Goal: Task Accomplishment & Management: Complete application form

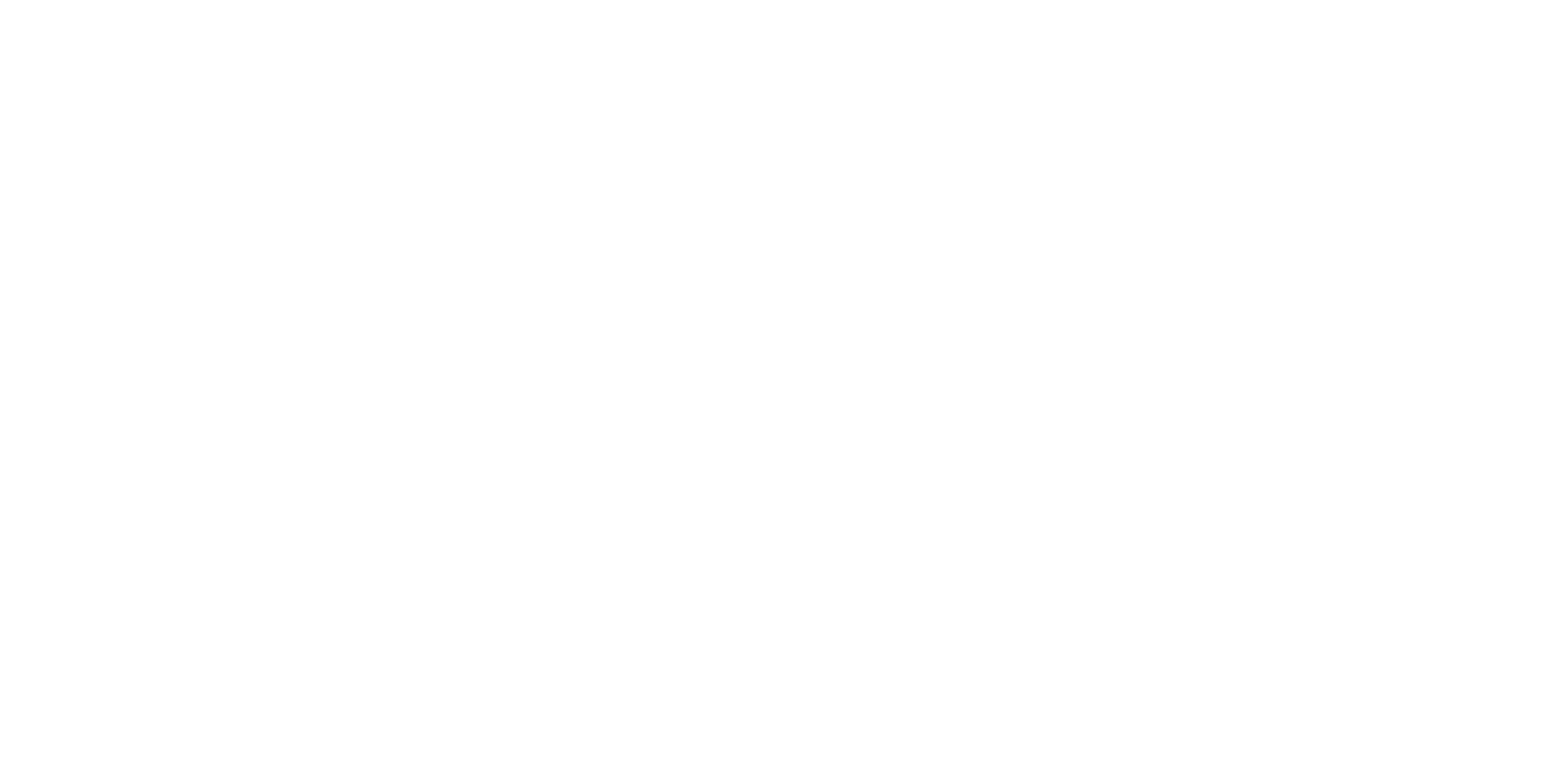
select select "MY"
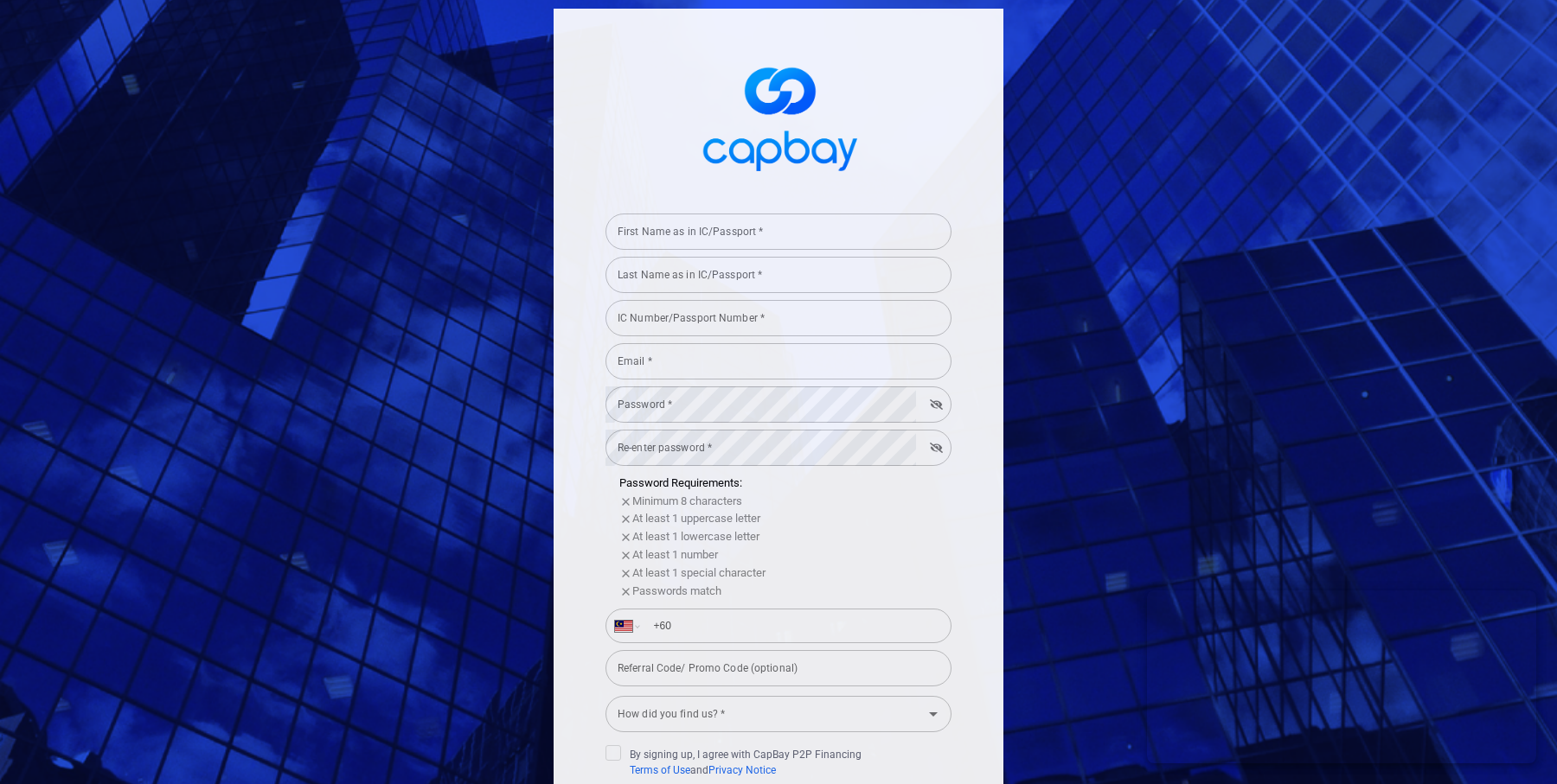
click at [679, 246] on input "First Name as in IC/Passport *" at bounding box center [778, 231] width 346 height 36
type input "test"
click at [711, 269] on div "Last Name as in IC/Passport * Last Name as in IC/Passport *" at bounding box center [778, 273] width 346 height 39
type input "test"
click at [718, 318] on input "IC Number/Passport Number *" at bounding box center [778, 318] width 346 height 36
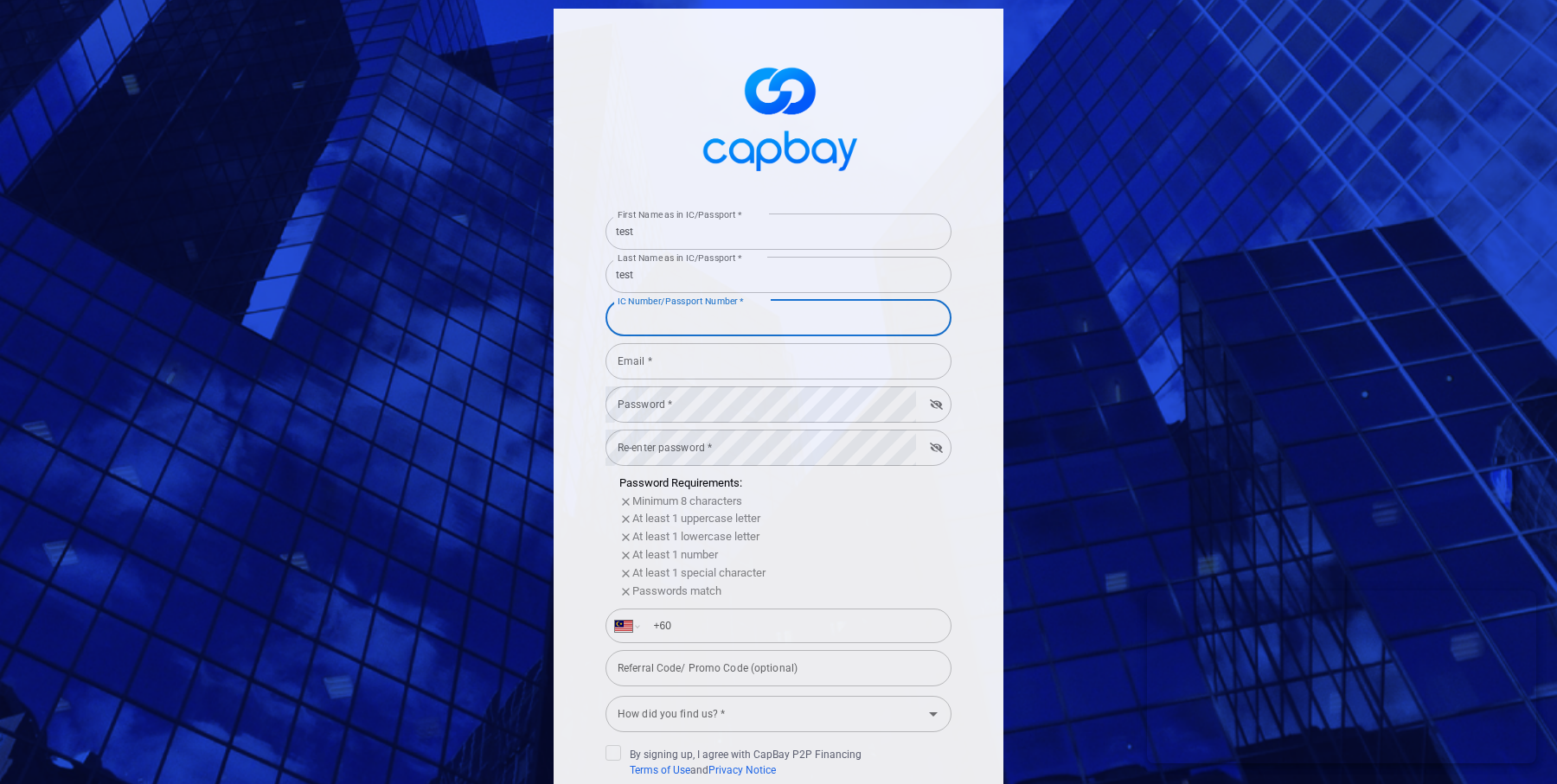
type input "940722105679"
click at [669, 365] on input "Email *" at bounding box center [778, 361] width 346 height 36
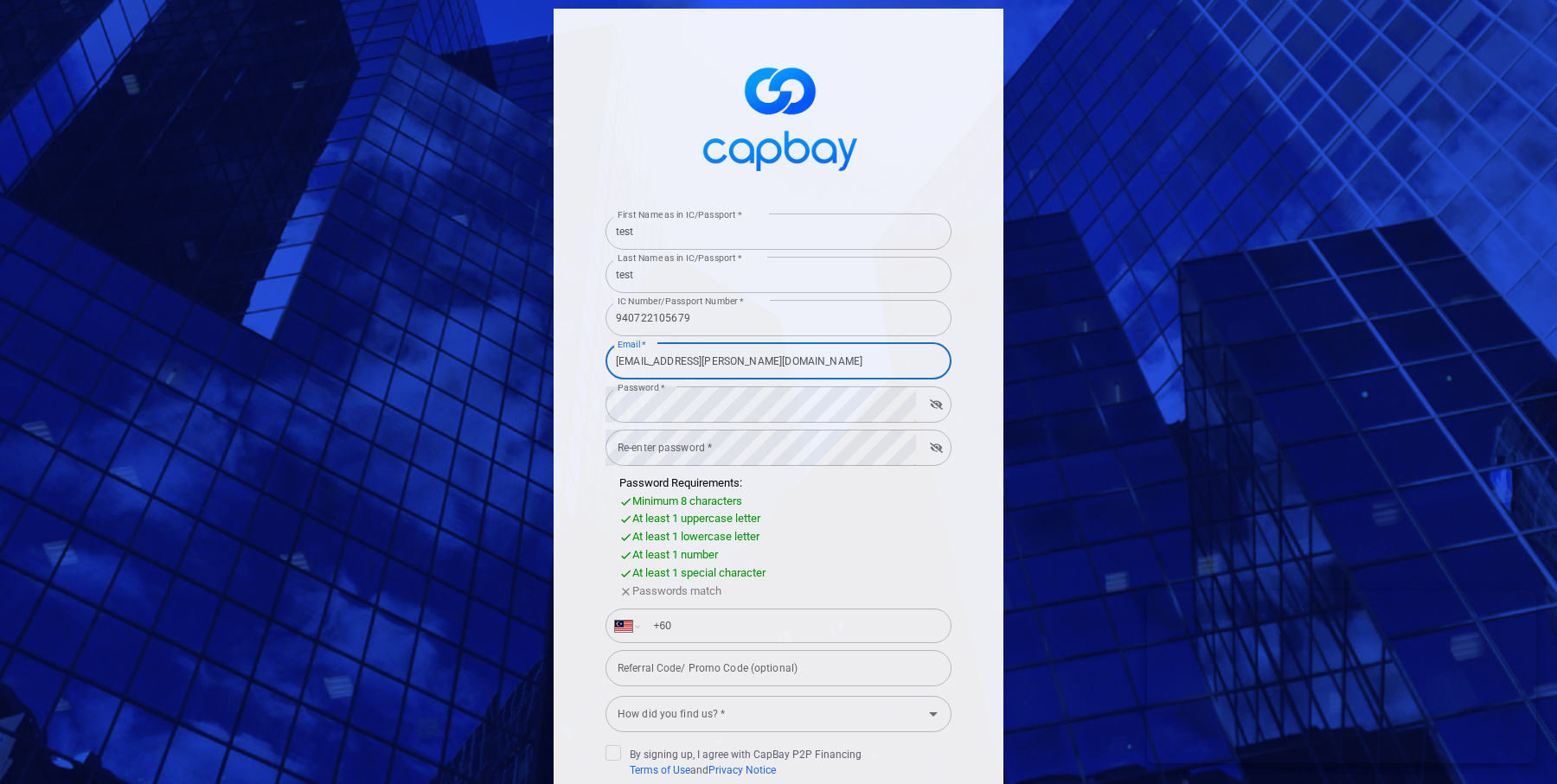
click at [742, 357] on input "[EMAIL_ADDRESS][PERSON_NAME][DOMAIN_NAME]" at bounding box center [778, 361] width 346 height 36
type input "[EMAIL_ADDRESS][DOMAIN_NAME]"
click at [772, 427] on div "Re-enter password * Re-enter password *" at bounding box center [778, 447] width 346 height 39
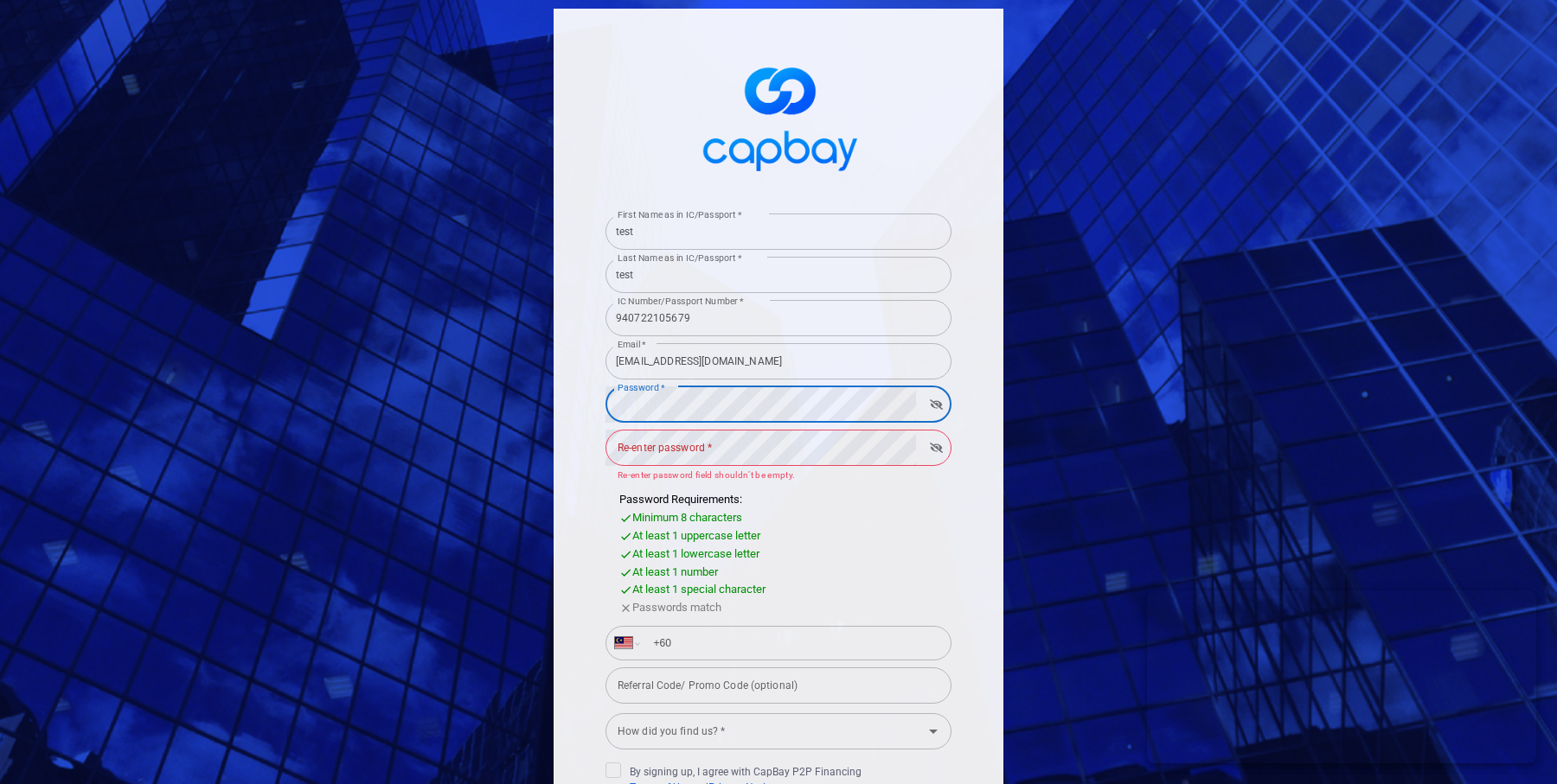
click at [651, 445] on div "Re-enter password * Re-enter password * Re-enter password field shouldn’t be em…" at bounding box center [778, 455] width 346 height 55
click at [644, 393] on label "Password *" at bounding box center [641, 387] width 48 height 13
click at [934, 400] on icon "button" at bounding box center [936, 405] width 13 height 11
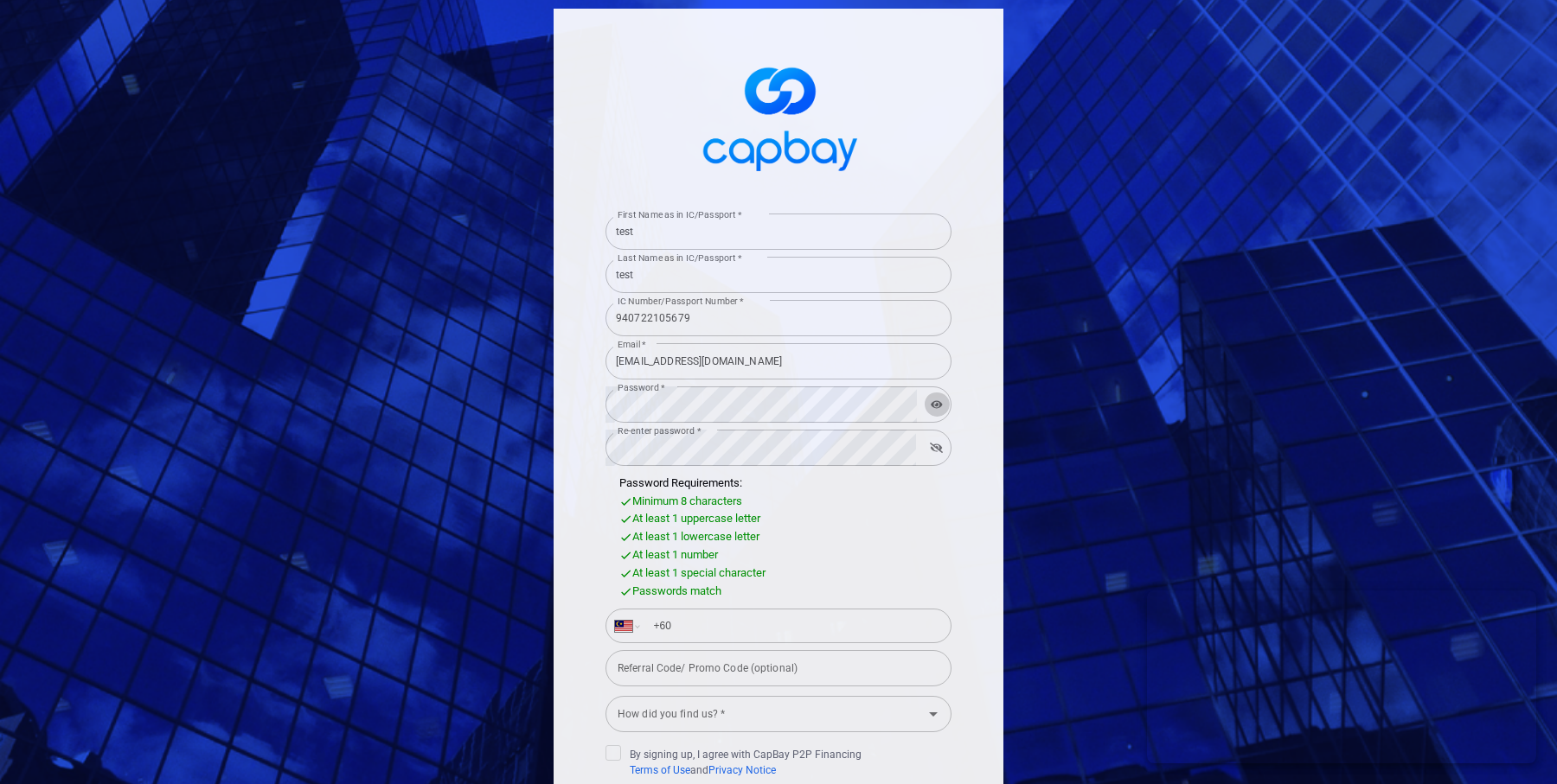
click at [938, 406] on icon "button" at bounding box center [936, 405] width 12 height 11
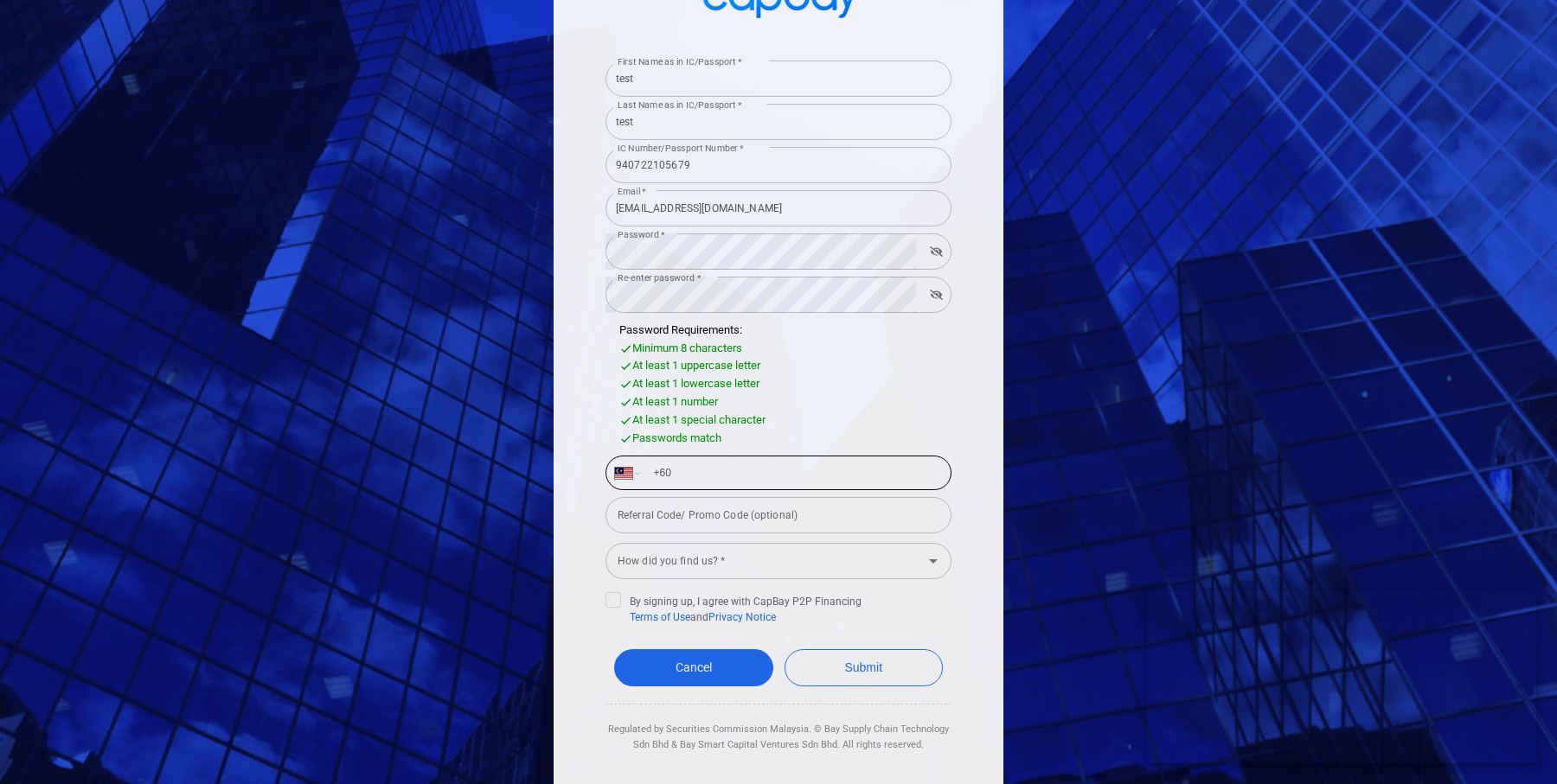
click at [828, 486] on input "+60" at bounding box center [792, 473] width 299 height 27
type input "[PHONE_NUMBER]"
click at [769, 563] on input "How did you find us? *" at bounding box center [764, 562] width 307 height 32
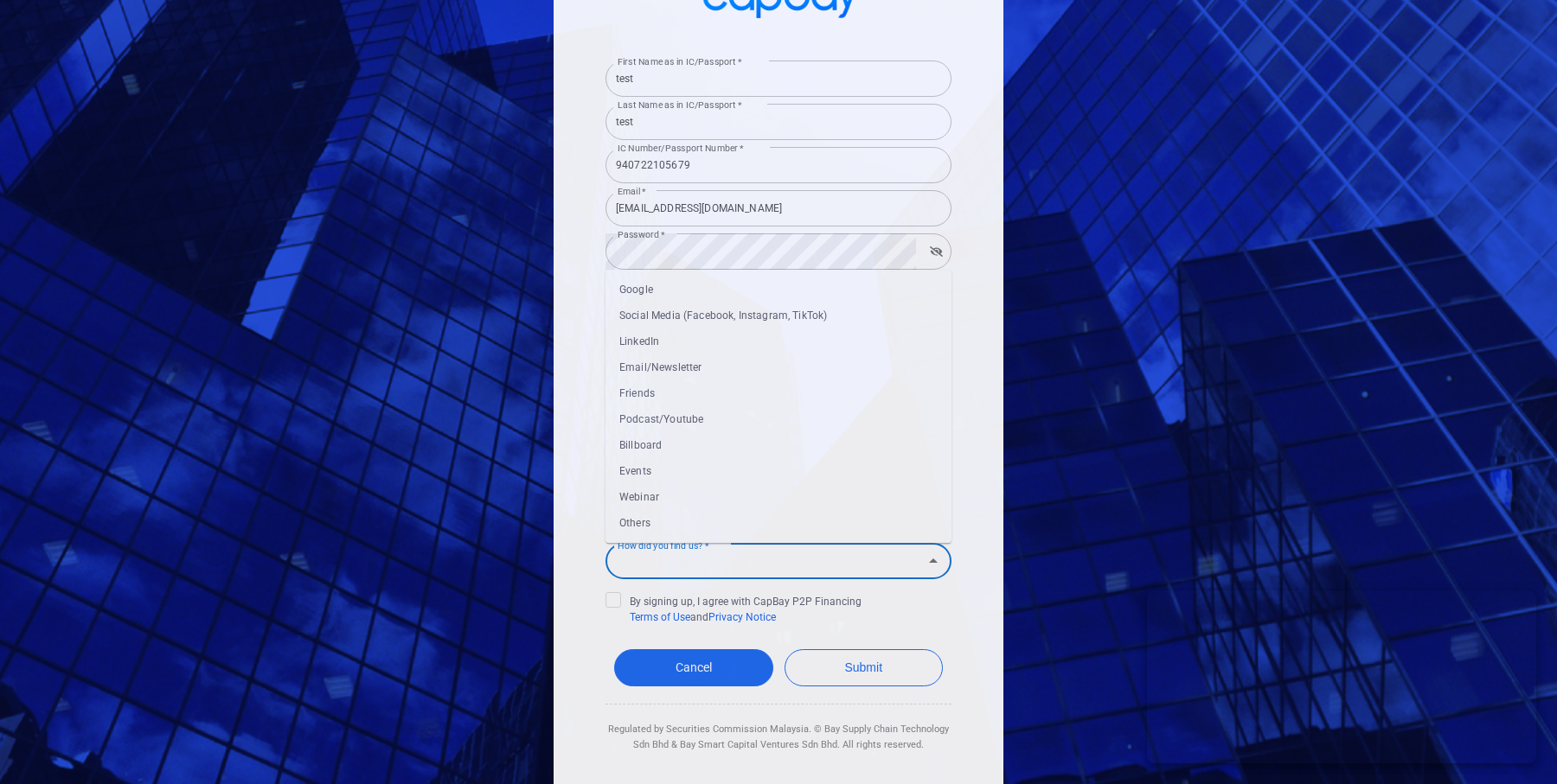
click at [680, 496] on li "Webinar" at bounding box center [778, 497] width 346 height 25
type input "Webinar"
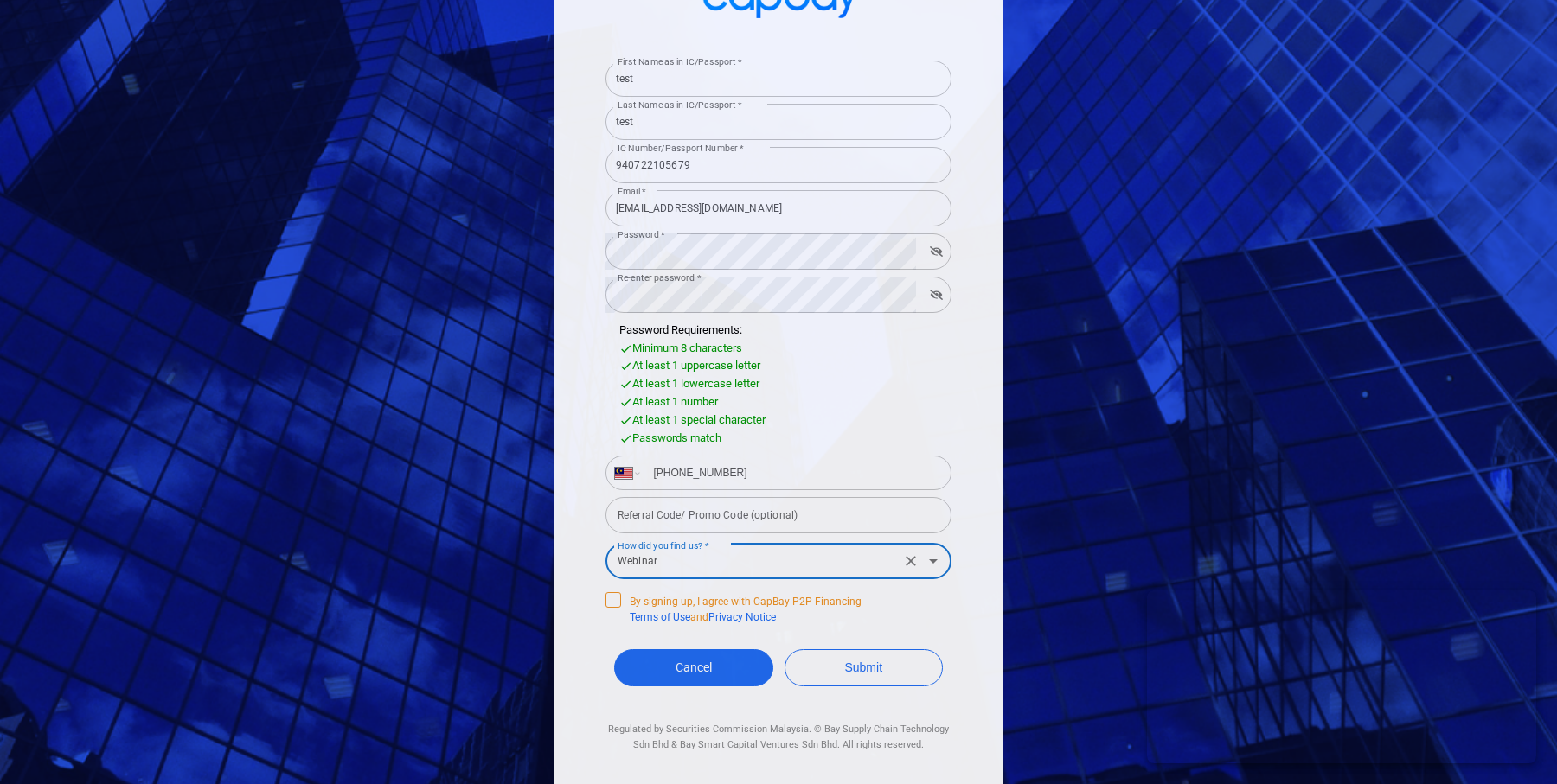
click at [616, 601] on icon at bounding box center [614, 599] width 14 height 14
click at [0, 0] on input "By signing up, I agree with CapBay P2P Financing Terms of Use and Privacy Notice" at bounding box center [0, 0] width 0 height 0
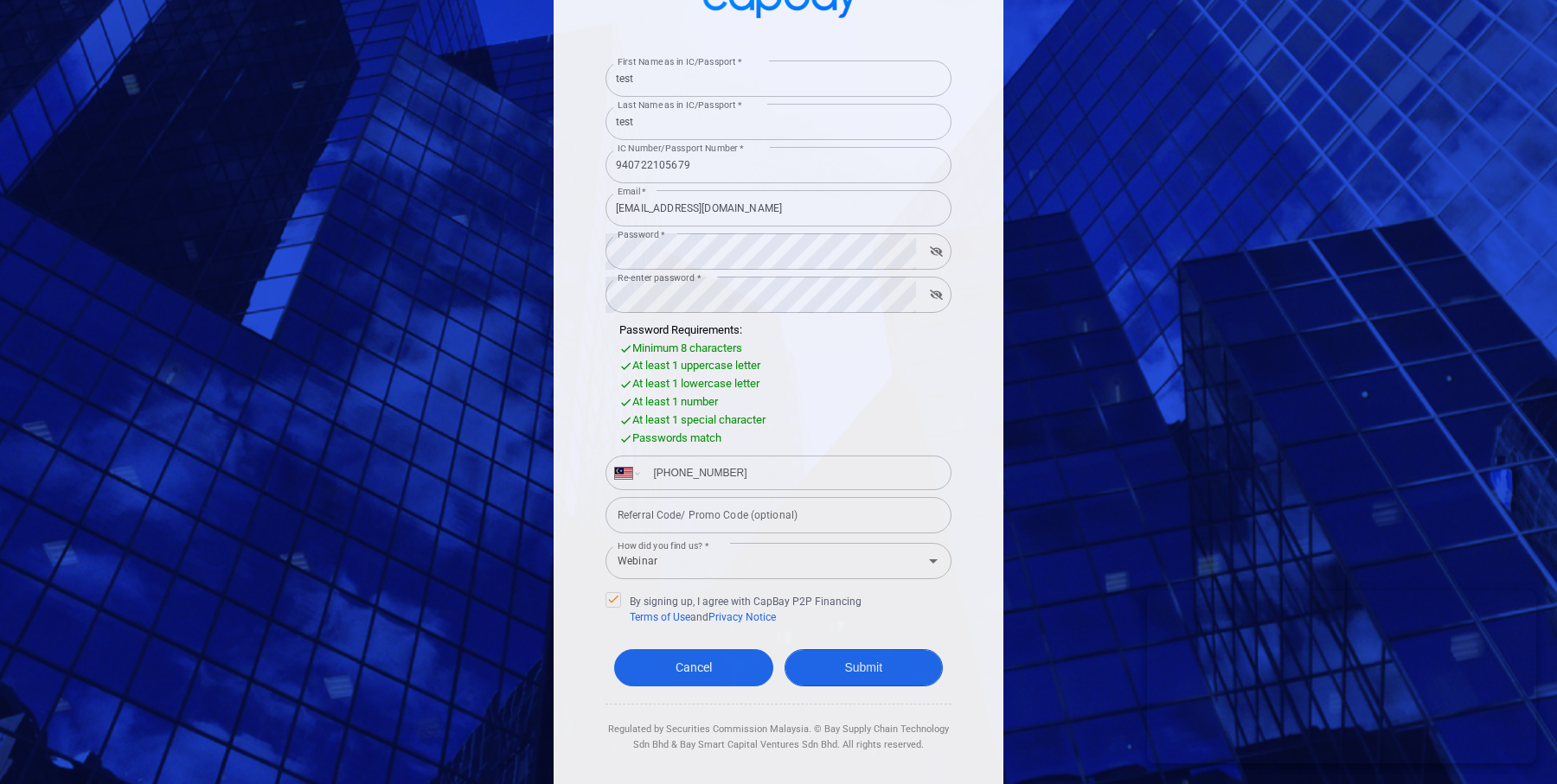
click at [852, 680] on button "Submit" at bounding box center [864, 668] width 159 height 37
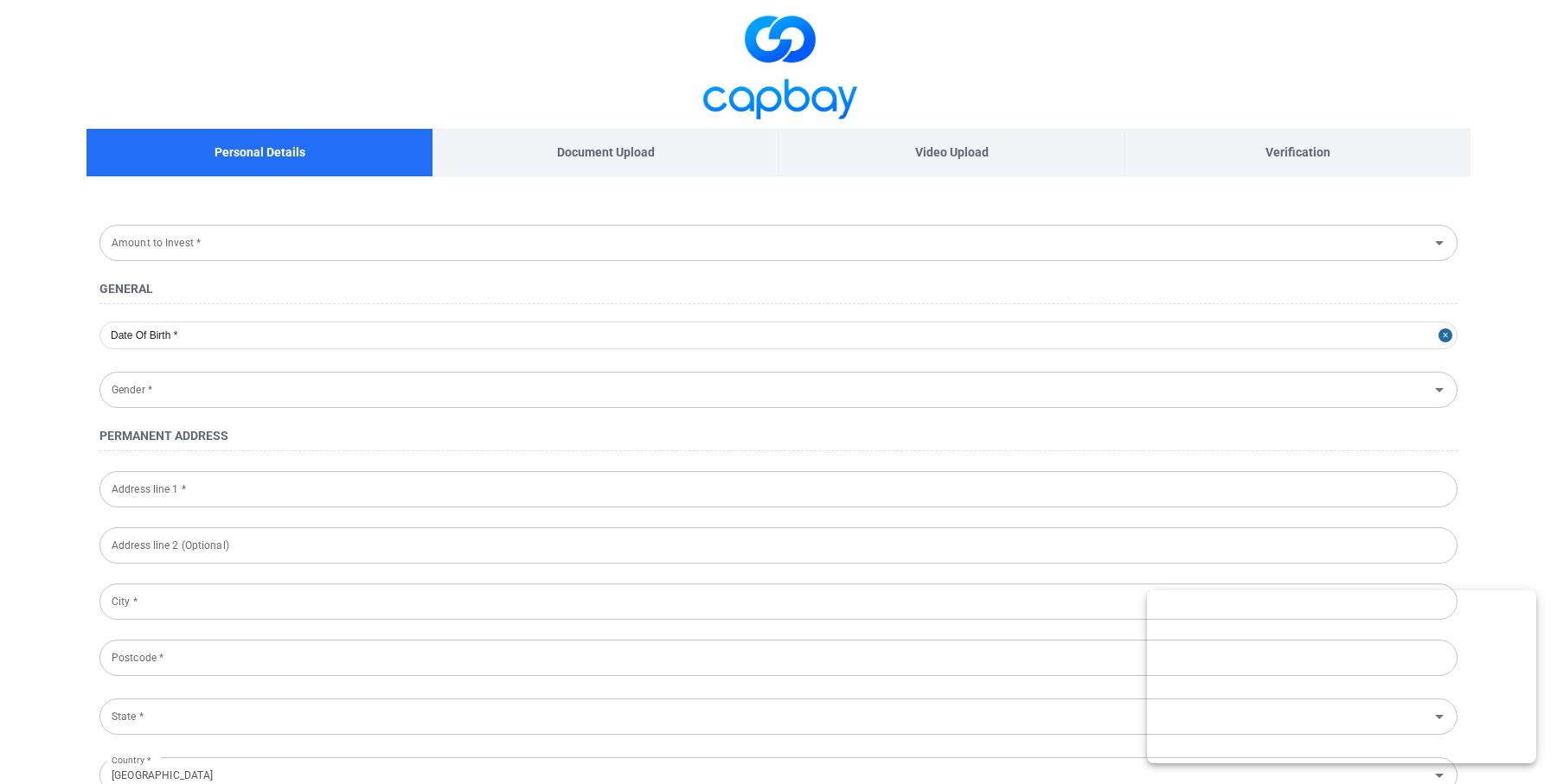
type input "[DATE]"
type input "[DEMOGRAPHIC_DATA]"
type input "940722-10-5679"
